Goal: Information Seeking & Learning: Learn about a topic

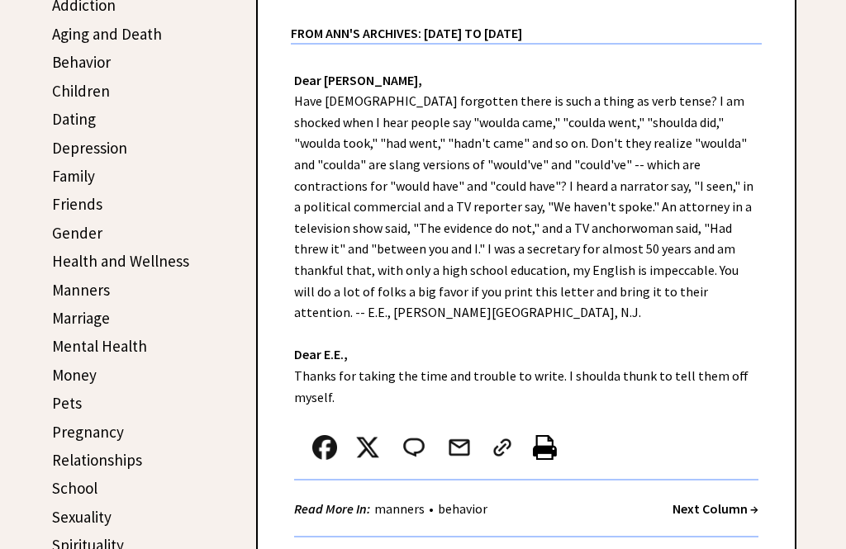
scroll to position [379, 0]
click at [65, 204] on link "Friends" at bounding box center [77, 204] width 50 height 20
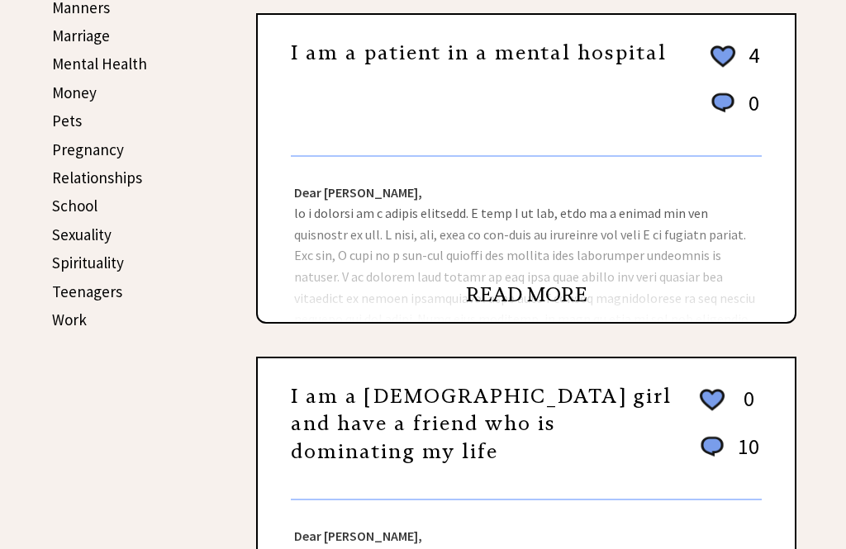
scroll to position [658, 0]
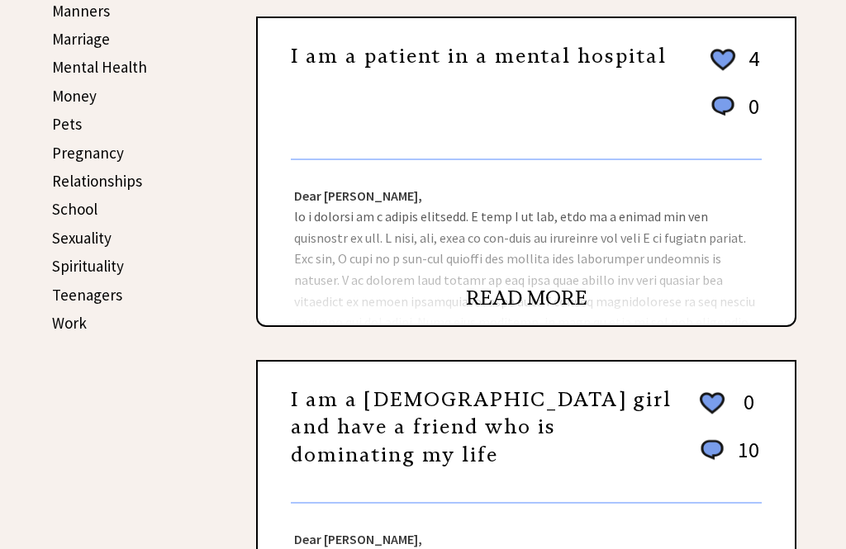
click at [56, 319] on link "Work" at bounding box center [69, 323] width 35 height 20
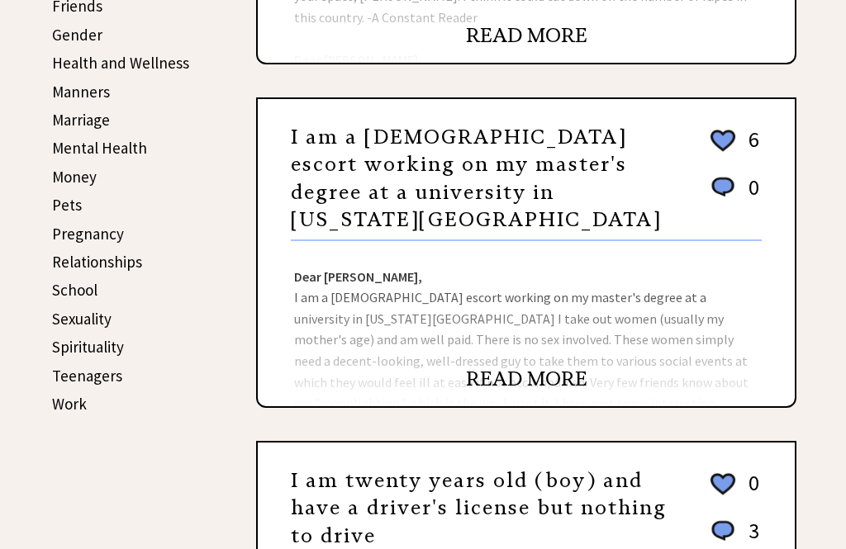
scroll to position [560, 0]
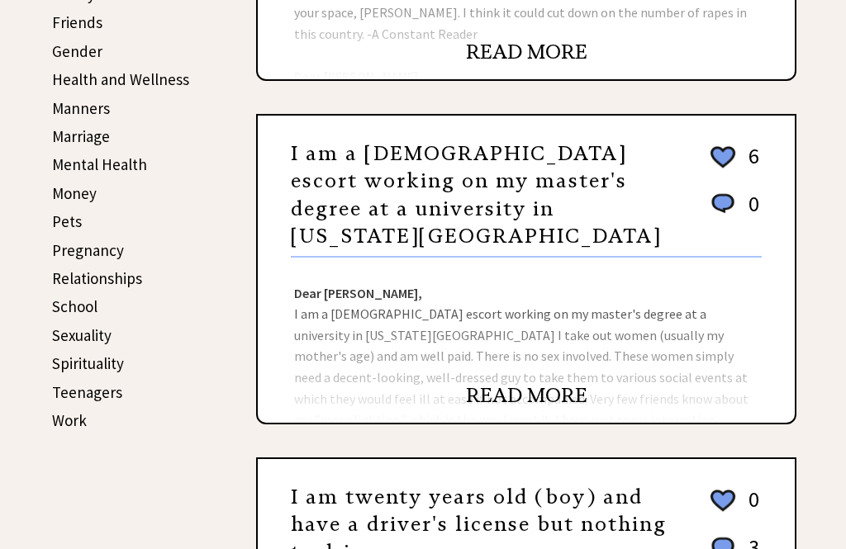
click at [58, 416] on link "Work" at bounding box center [69, 421] width 35 height 20
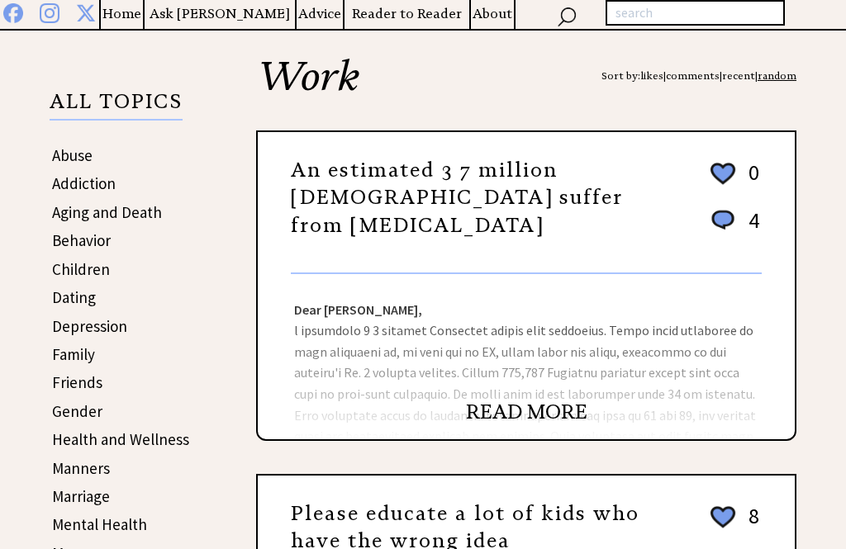
scroll to position [201, 0]
click at [484, 418] on link "READ MORE" at bounding box center [526, 412] width 121 height 25
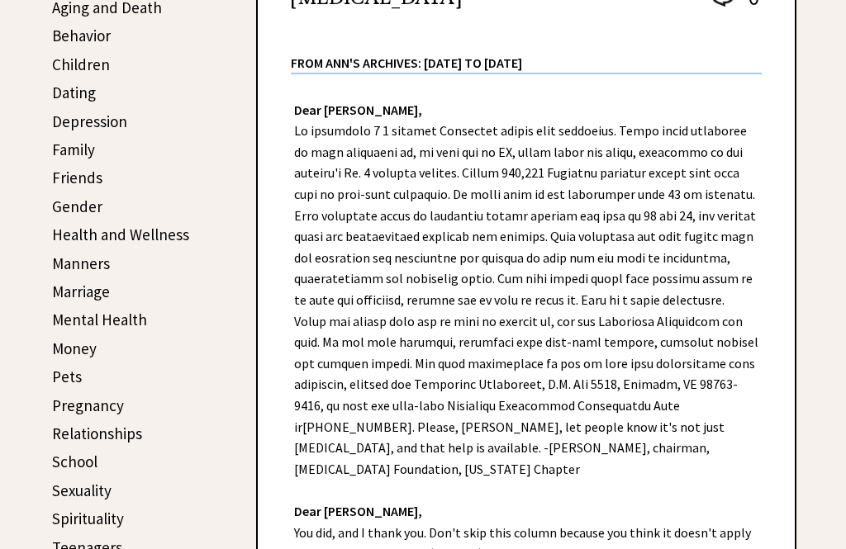
scroll to position [396, 0]
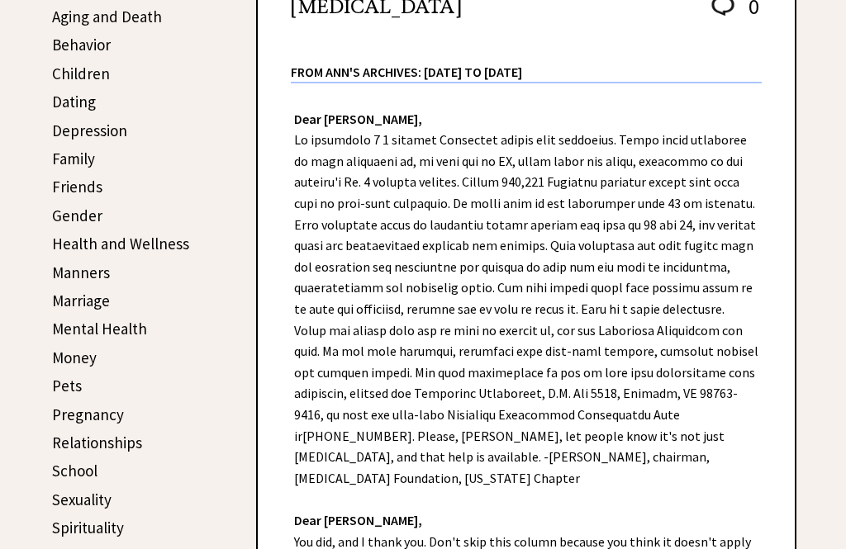
click at [71, 363] on link "Money" at bounding box center [74, 358] width 45 height 20
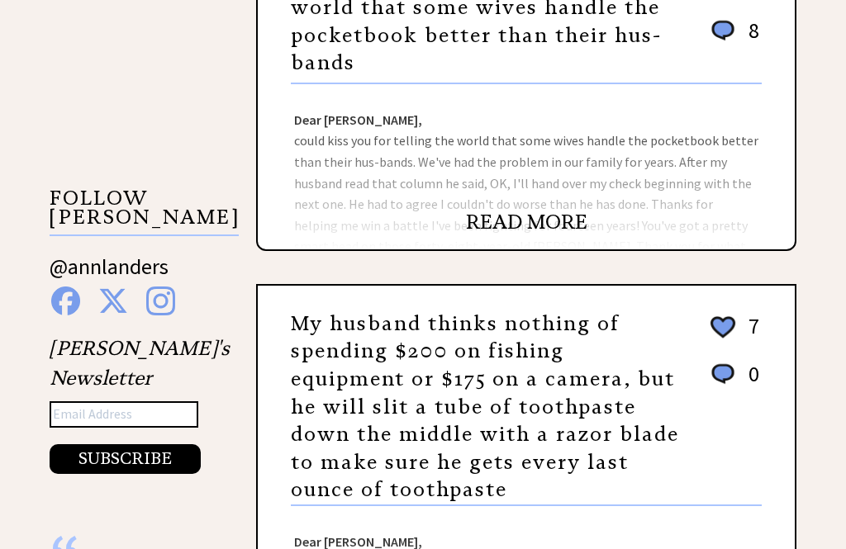
scroll to position [1433, 0]
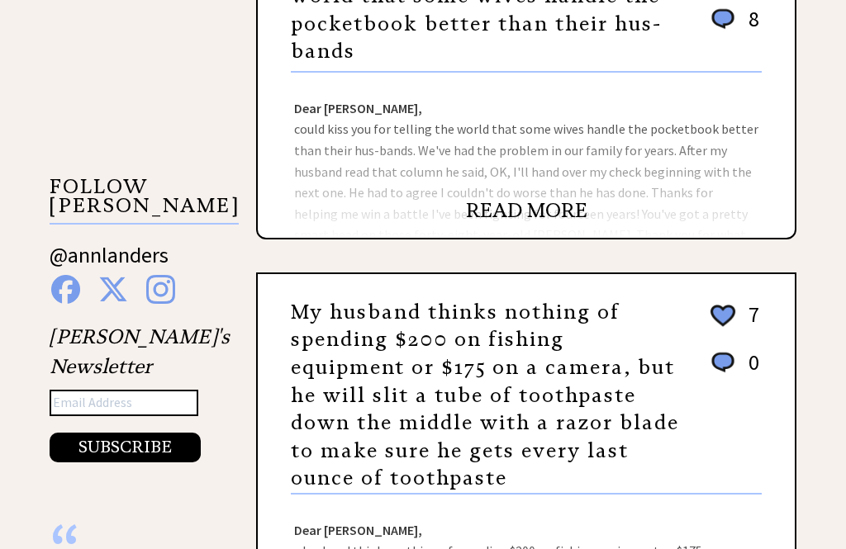
click at [504, 213] on link "READ MORE" at bounding box center [526, 210] width 121 height 25
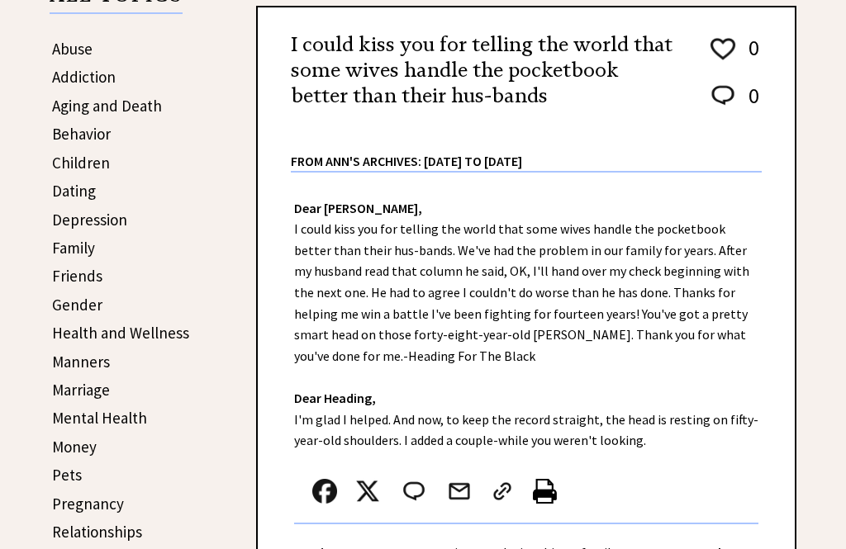
scroll to position [307, 0]
click at [59, 446] on link "Money" at bounding box center [74, 447] width 45 height 20
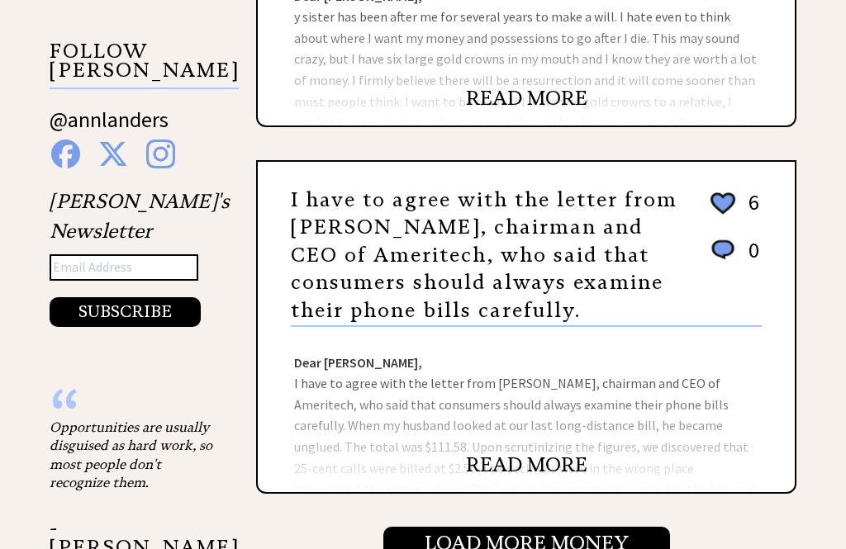
scroll to position [1574, 0]
